Goal: Find specific page/section

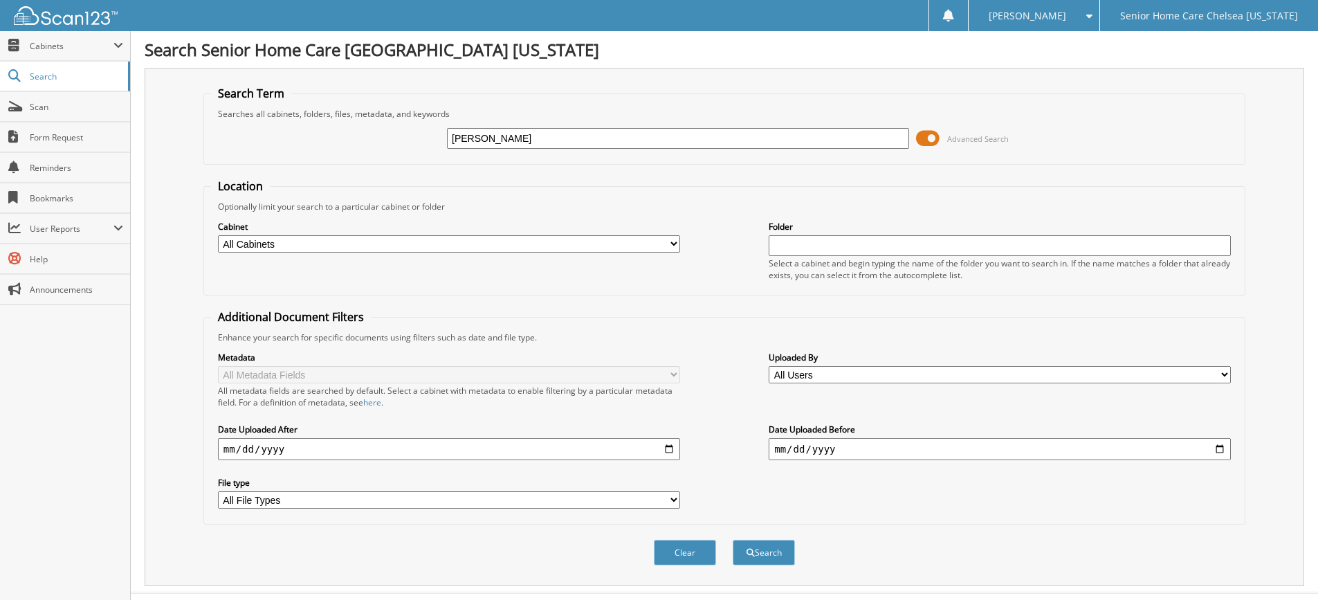
type input "[PERSON_NAME]"
click at [733, 540] on button "Search" at bounding box center [764, 553] width 62 height 26
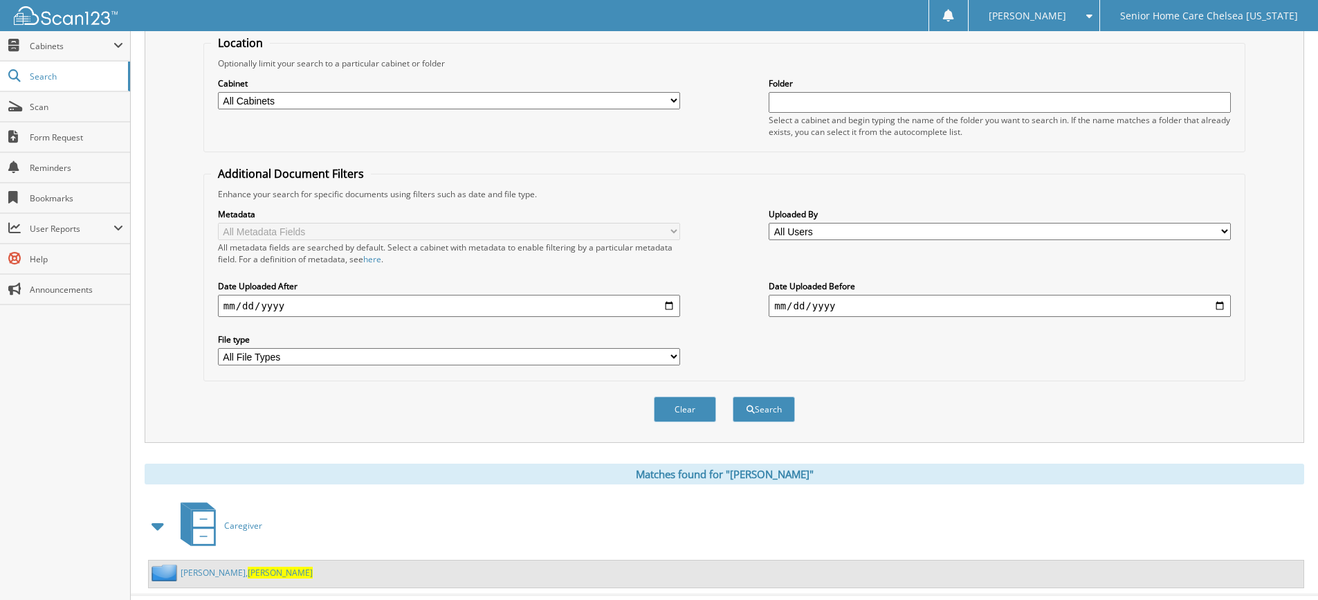
scroll to position [174, 0]
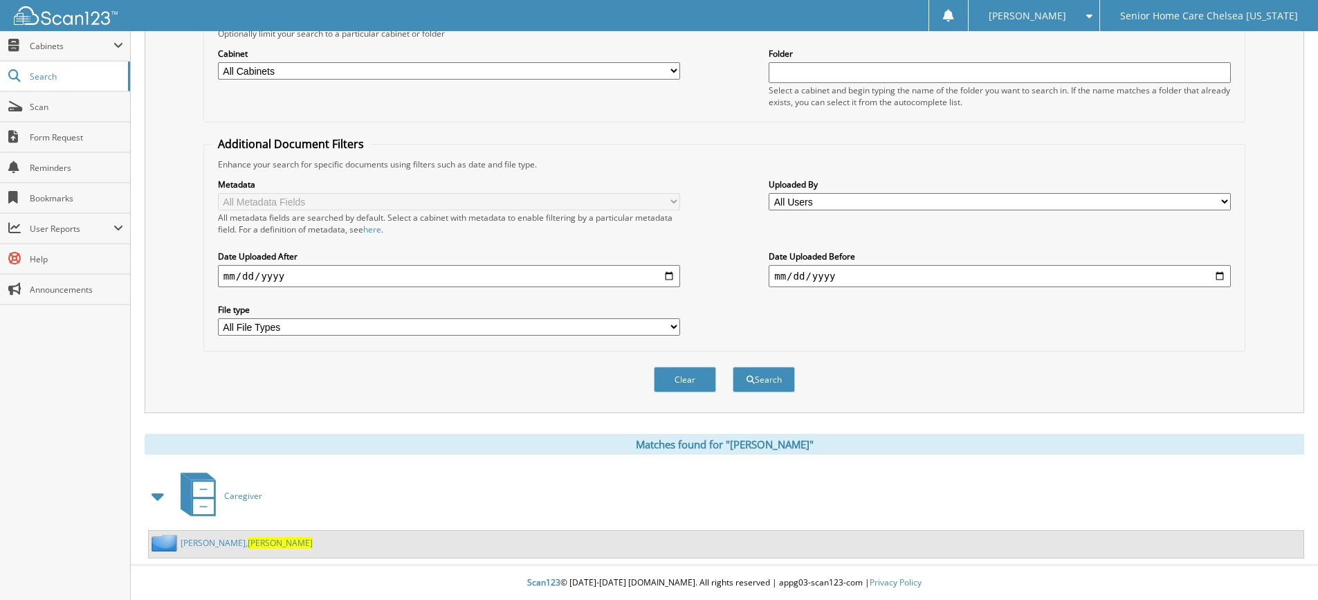
click at [248, 541] on span "[PERSON_NAME]" at bounding box center [280, 543] width 65 height 12
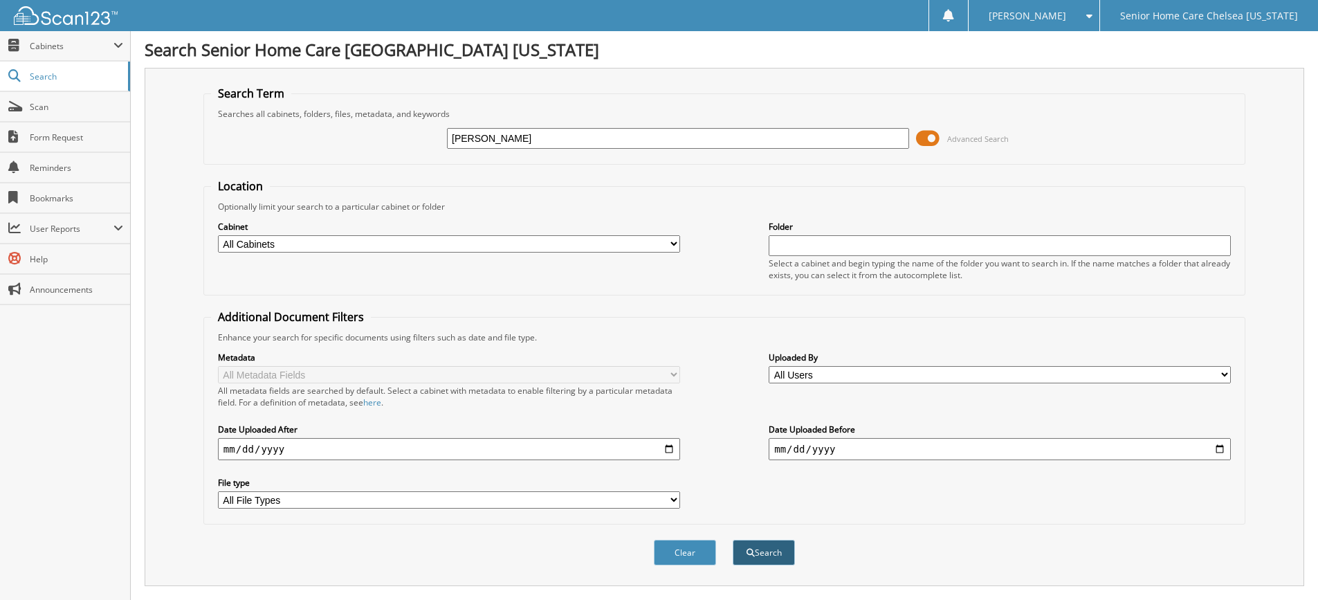
click at [787, 552] on button "Search" at bounding box center [764, 553] width 62 height 26
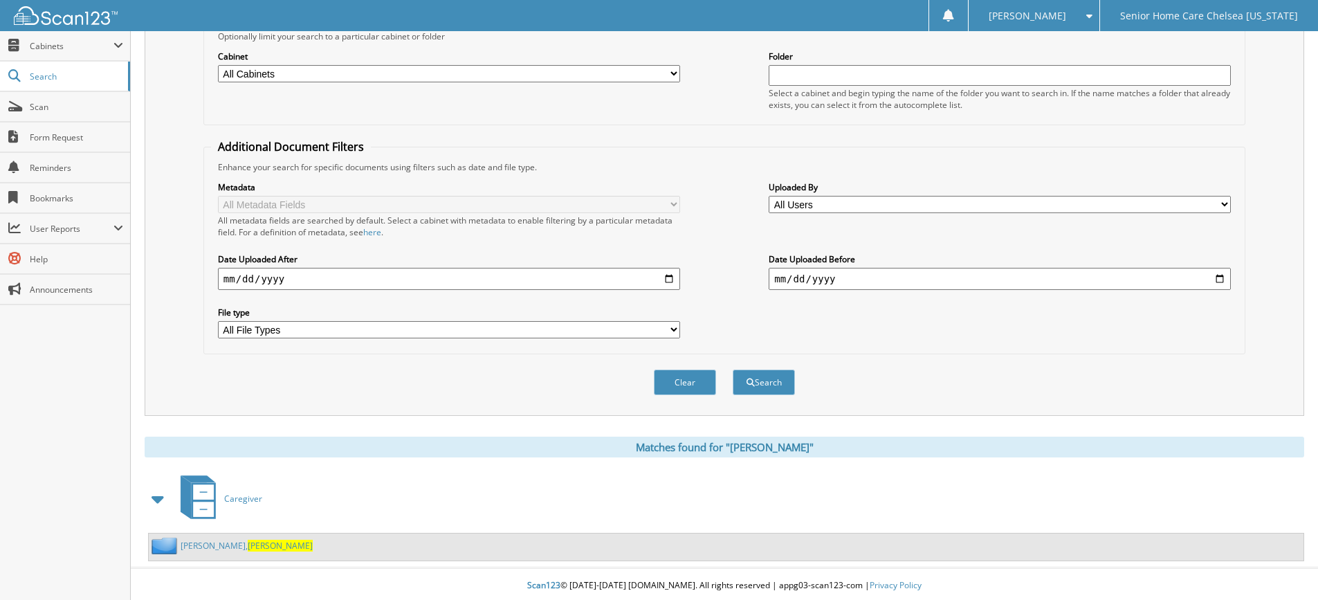
scroll to position [174, 0]
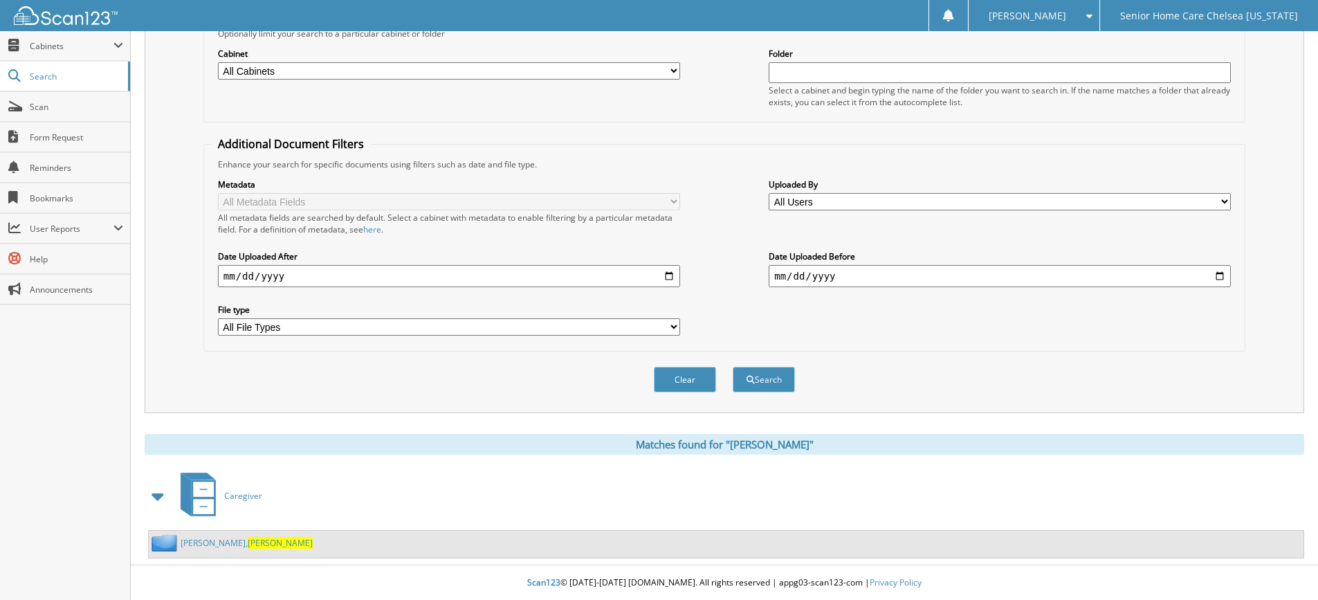
click at [194, 494] on icon at bounding box center [203, 489] width 21 height 15
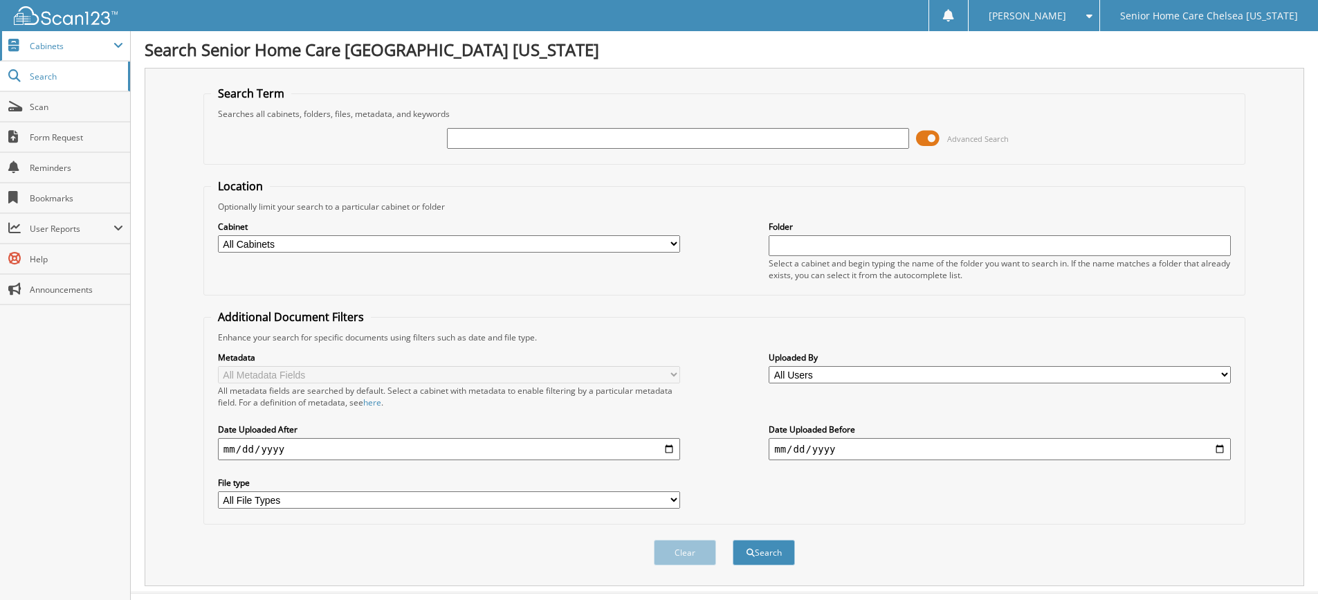
click at [38, 42] on span "Cabinets" at bounding box center [72, 46] width 84 height 12
click at [46, 145] on link "Search" at bounding box center [65, 136] width 130 height 30
type input "[PERSON_NAME]"
